Goal: Task Accomplishment & Management: Complete application form

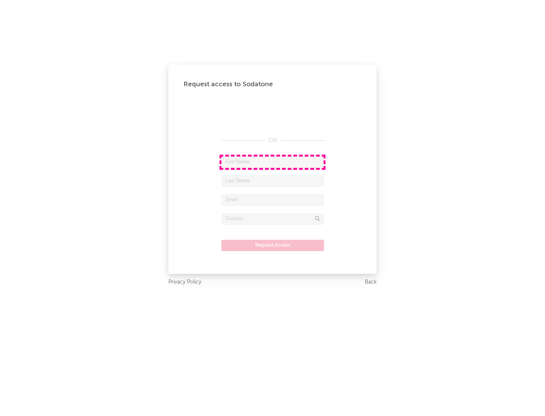
click at [272, 162] on input "text" at bounding box center [272, 162] width 102 height 11
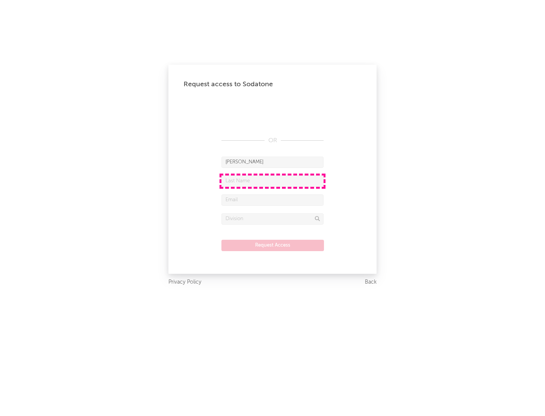
type input "[PERSON_NAME]"
click at [272, 181] on input "text" at bounding box center [272, 181] width 102 height 11
type input "[PERSON_NAME]"
click at [272, 200] on input "text" at bounding box center [272, 199] width 102 height 11
type input "[EMAIL_ADDRESS][DOMAIN_NAME]"
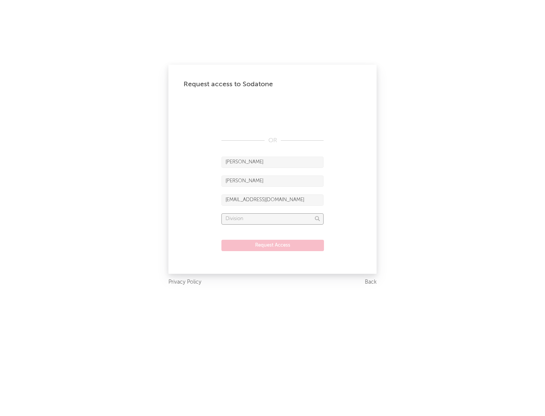
click at [272, 219] on input "text" at bounding box center [272, 218] width 102 height 11
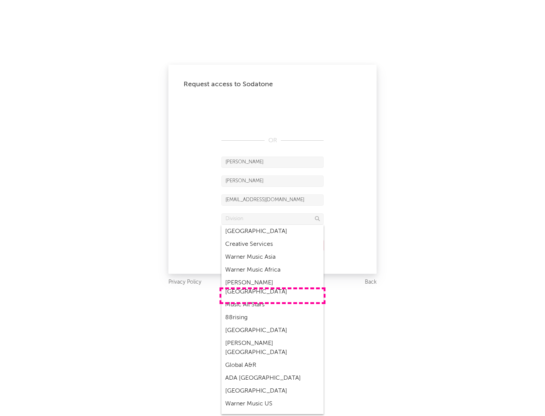
click at [272, 298] on div "Music All Stars" at bounding box center [272, 304] width 102 height 13
type input "Music All Stars"
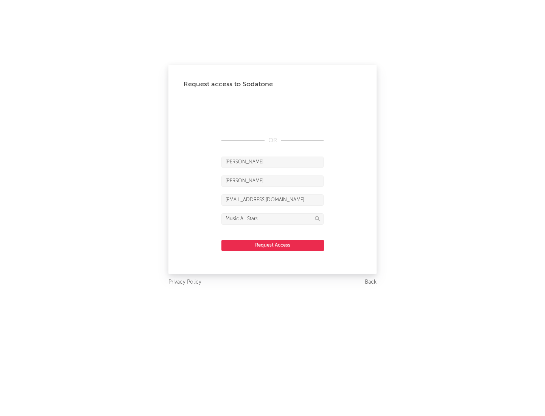
click at [272, 245] on button "Request Access" at bounding box center [272, 245] width 103 height 11
